Goal: Navigation & Orientation: Find specific page/section

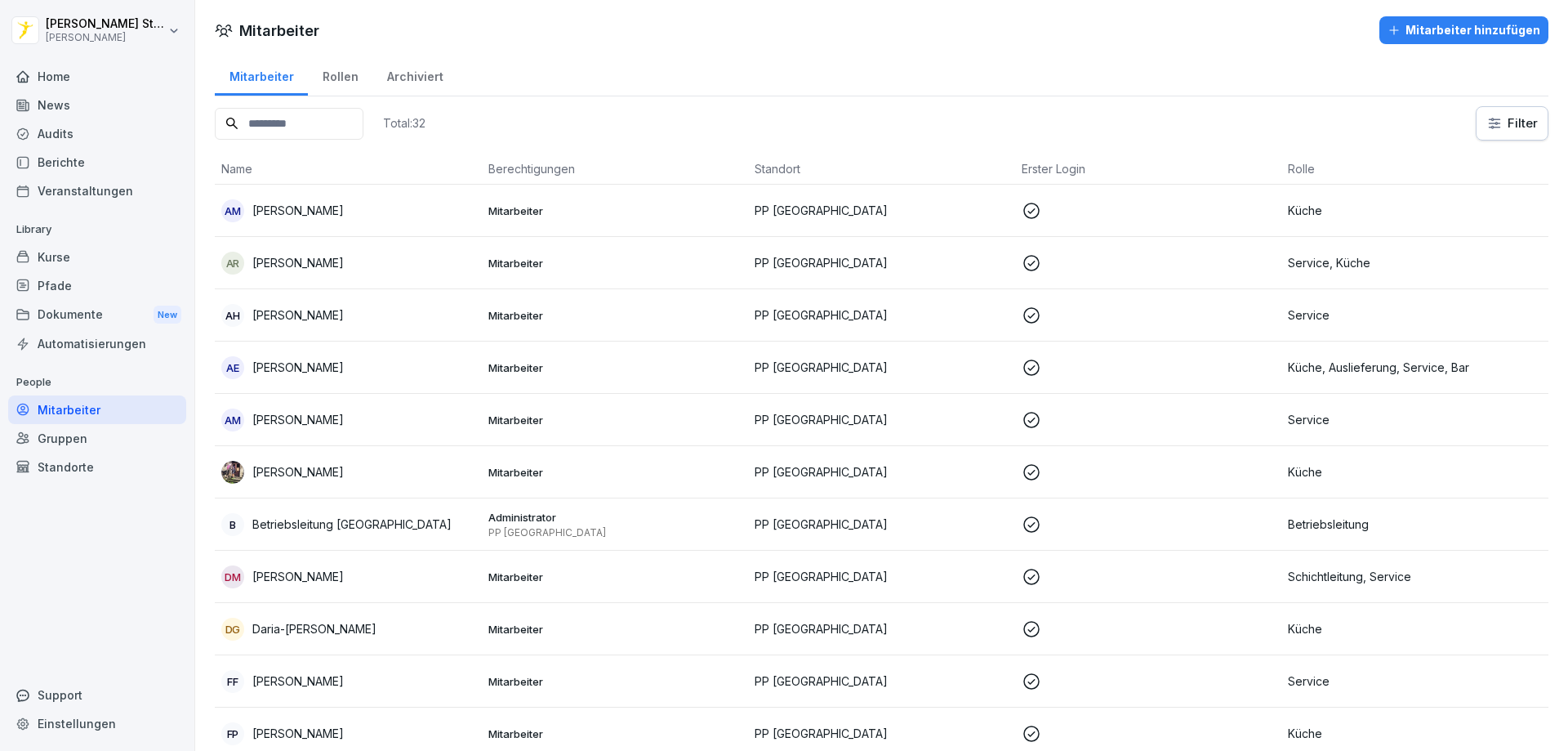
click at [62, 33] on html "[PERSON_NAME] [PERSON_NAME] Home News Audits Berichte Veranstaltungen Library K…" at bounding box center [784, 375] width 1568 height 751
click at [71, 27] on html "[PERSON_NAME] [PERSON_NAME] Home News Audits Berichte Veranstaltungen Library K…" at bounding box center [784, 375] width 1568 height 751
click at [56, 72] on div "Home" at bounding box center [97, 77] width 178 height 29
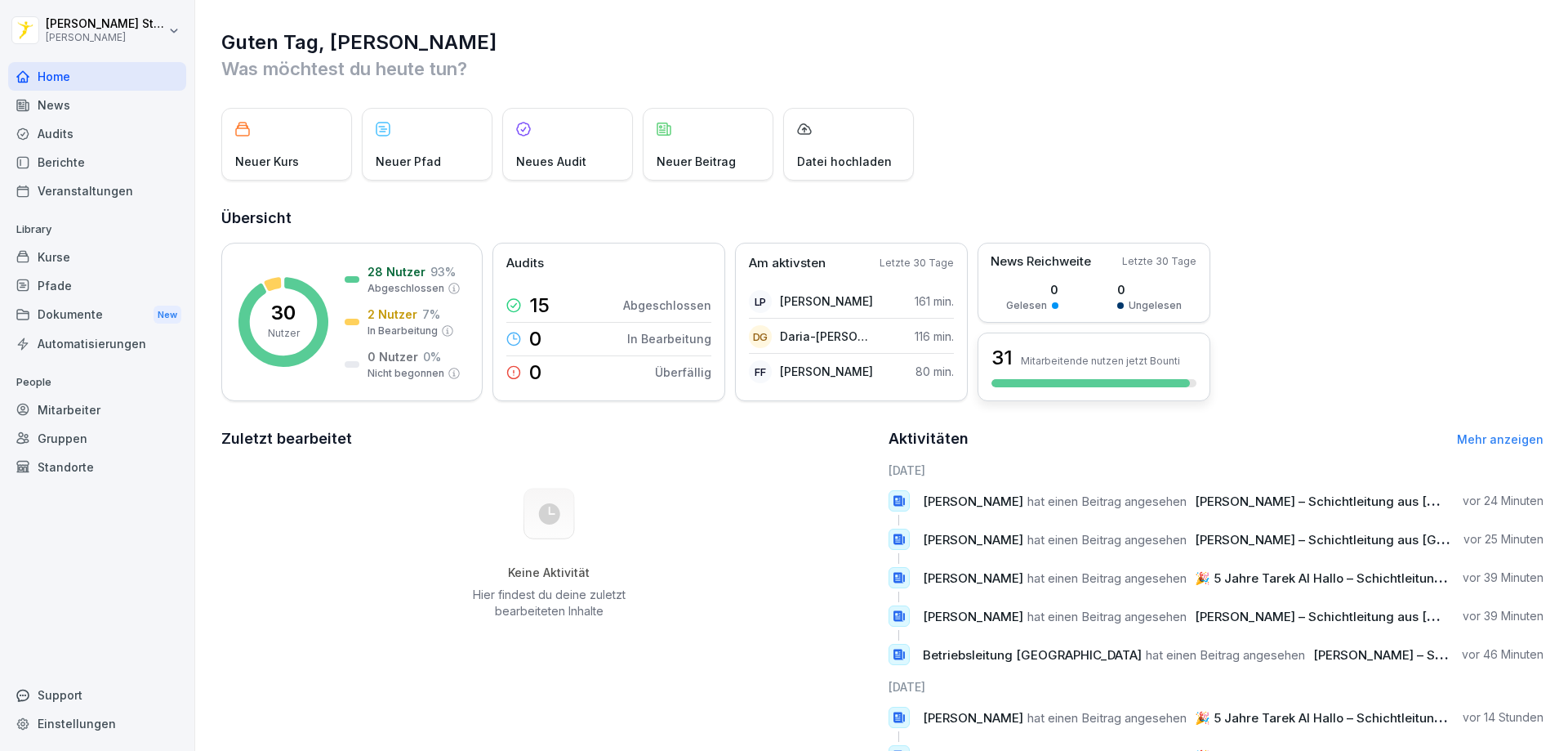
click at [1081, 369] on div "31 Mitarbeitende nutzen jetzt Bounti" at bounding box center [1094, 357] width 205 height 28
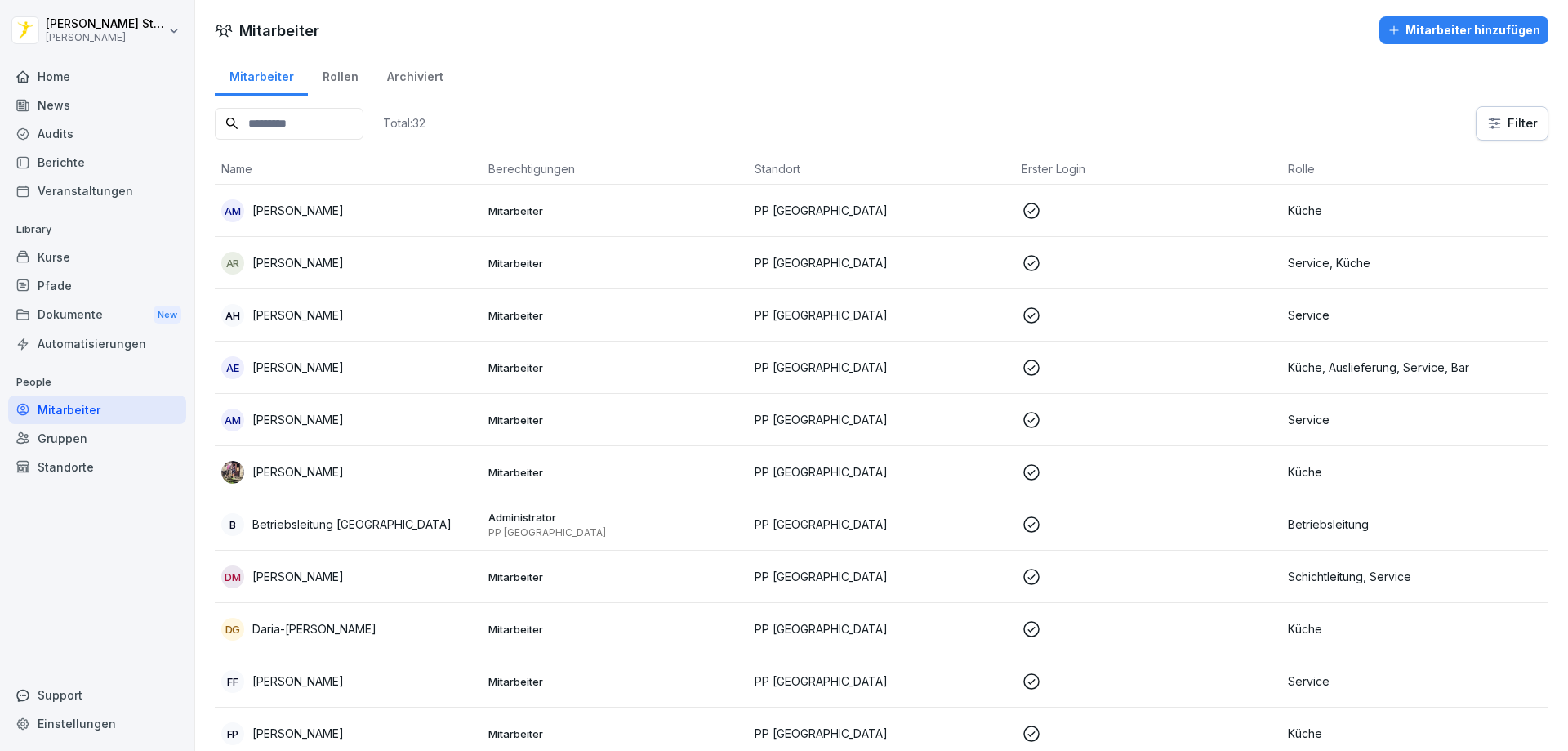
click at [63, 70] on div "Home" at bounding box center [97, 77] width 178 height 29
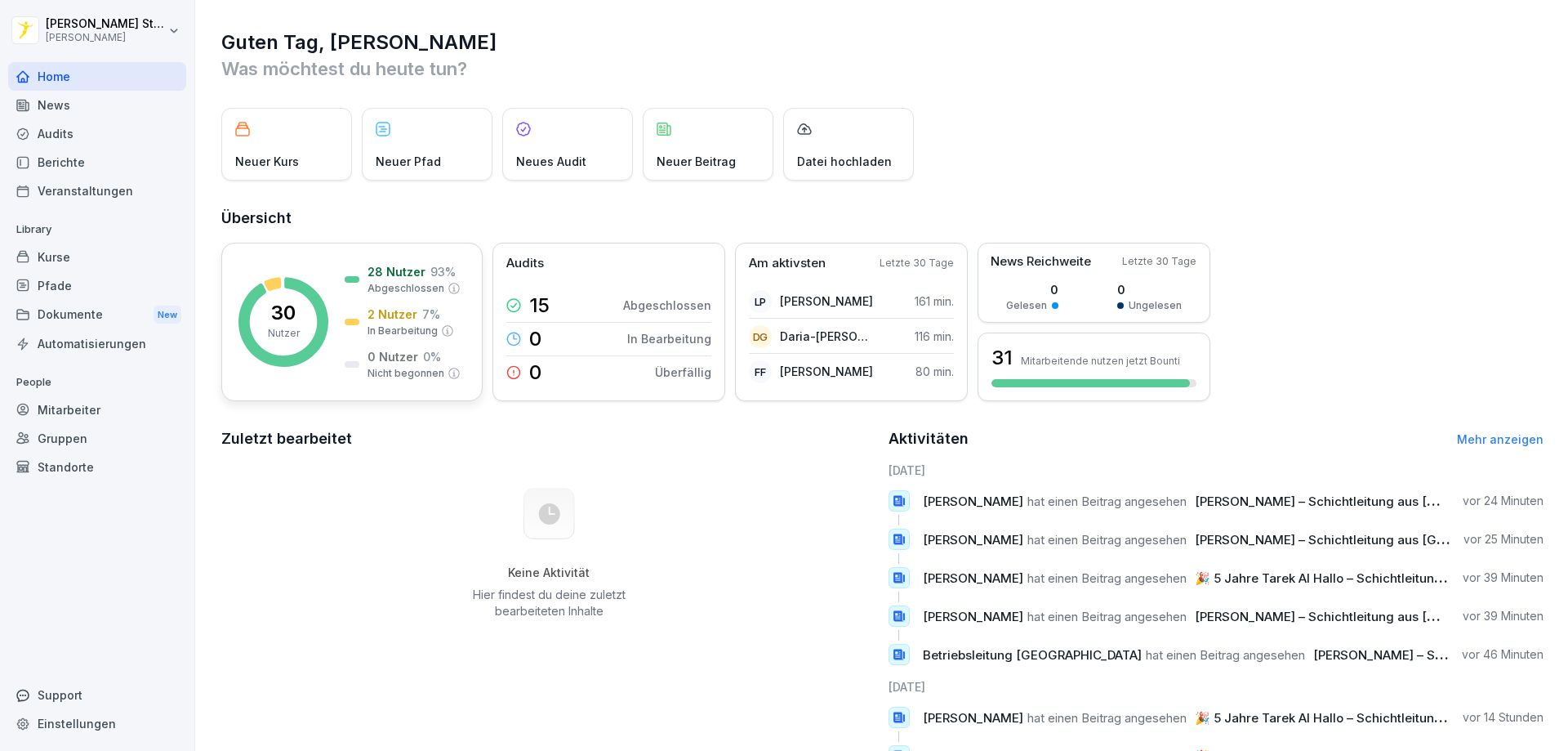
click at [402, 269] on p "28 Nutzer" at bounding box center [396, 271] width 58 height 17
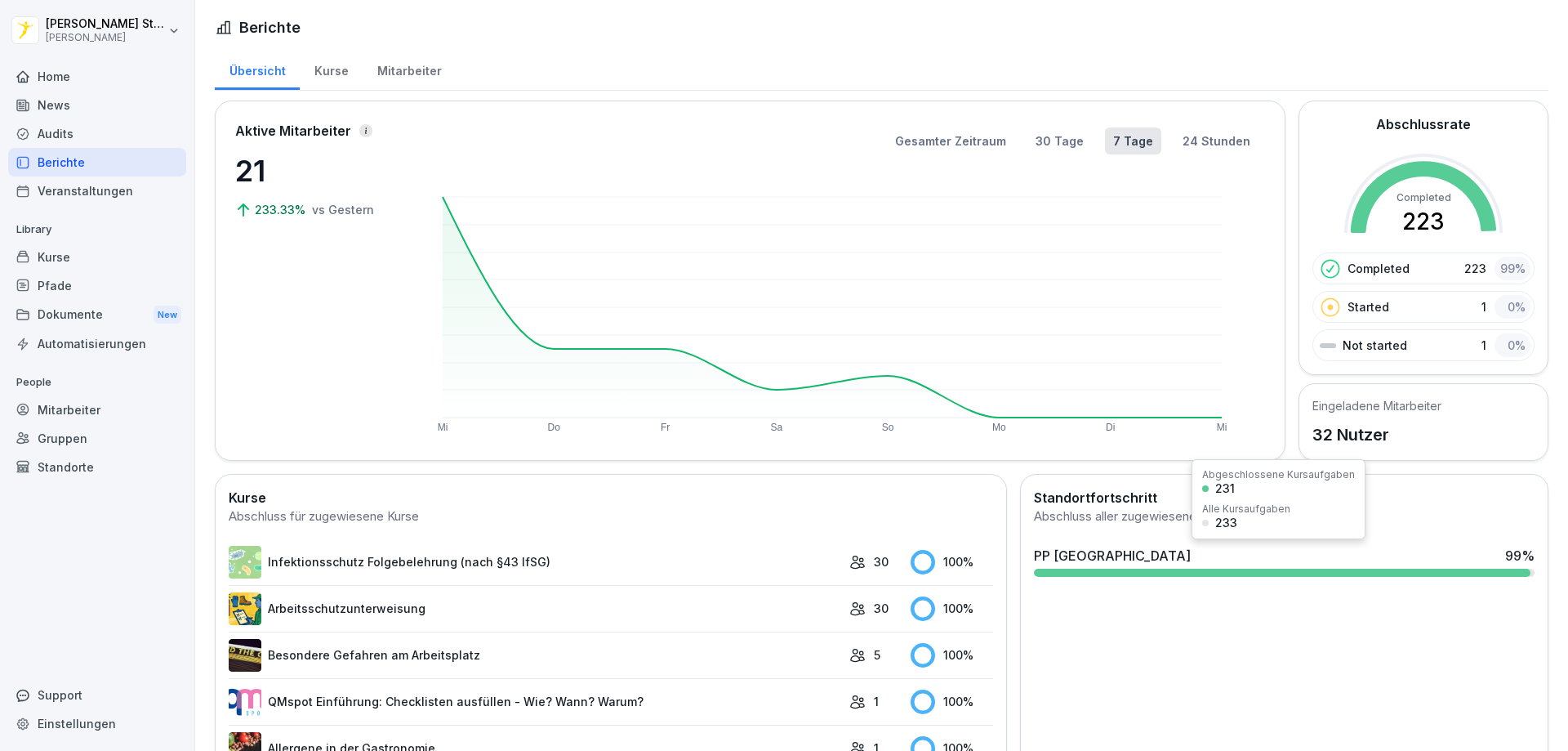
click at [1242, 566] on div "PP [GEOGRAPHIC_DATA] 99 %" at bounding box center [1285, 561] width 514 height 44
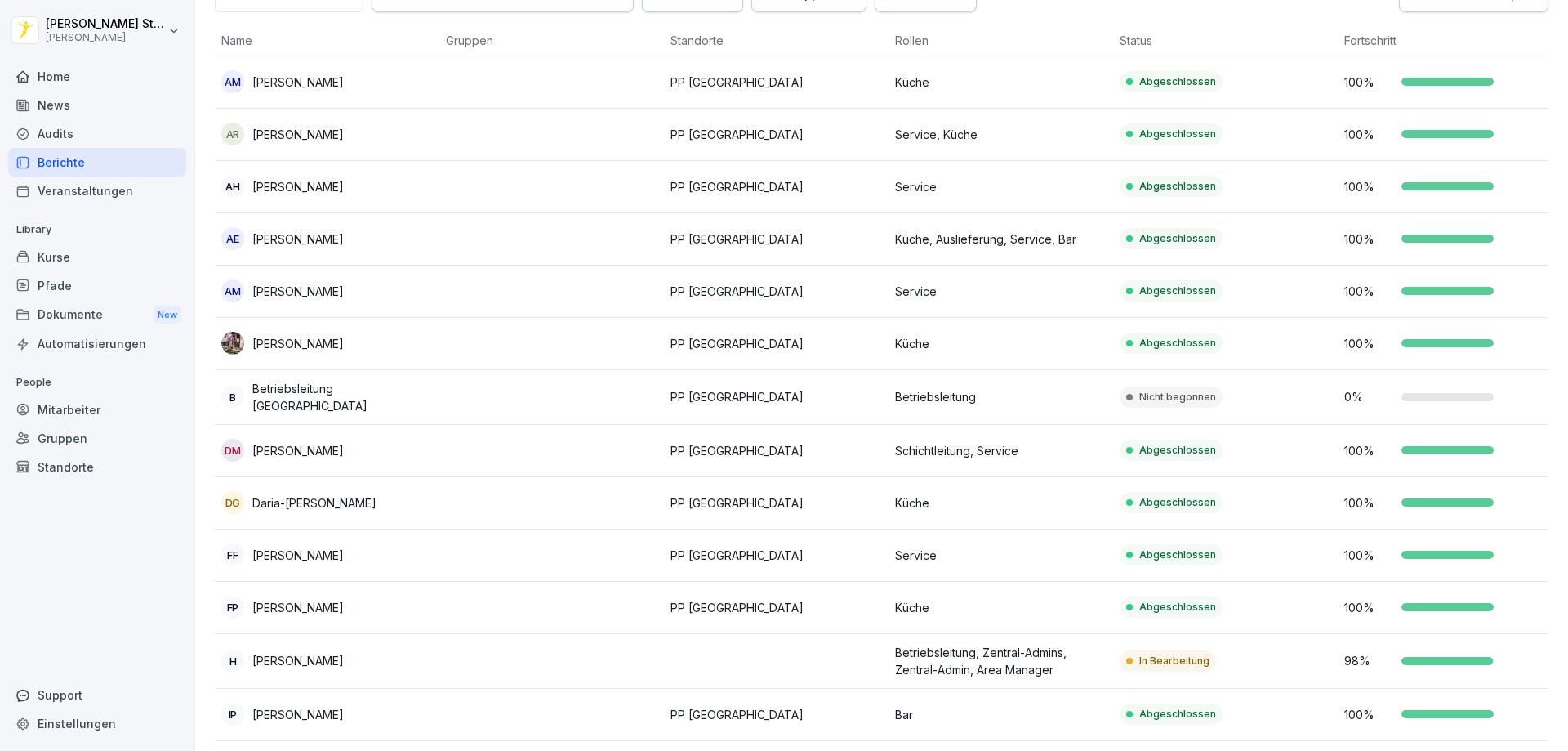
scroll to position [164, 0]
